Goal: Check status: Check status

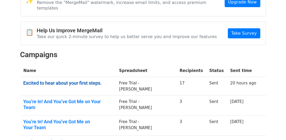
scroll to position [36, 0]
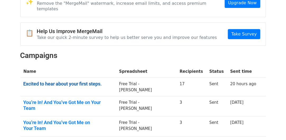
click at [85, 81] on link "Excited to hear about your first steps." at bounding box center [69, 84] width 90 height 6
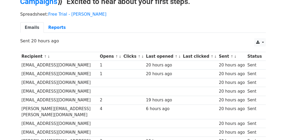
scroll to position [22, 0]
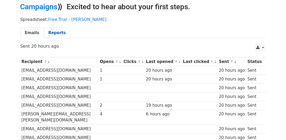
click at [50, 35] on link "Reports" at bounding box center [57, 32] width 26 height 11
